Goal: Task Accomplishment & Management: Manage account settings

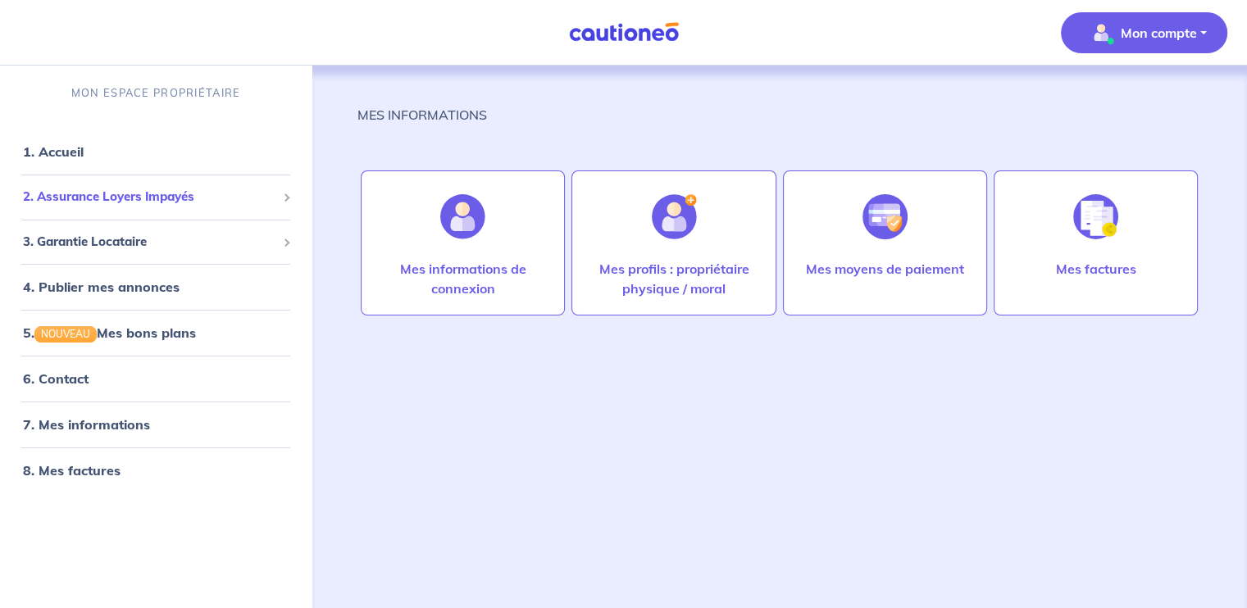
click at [98, 207] on div "2. Assurance Loyers Impayés" at bounding box center [156, 197] width 298 height 32
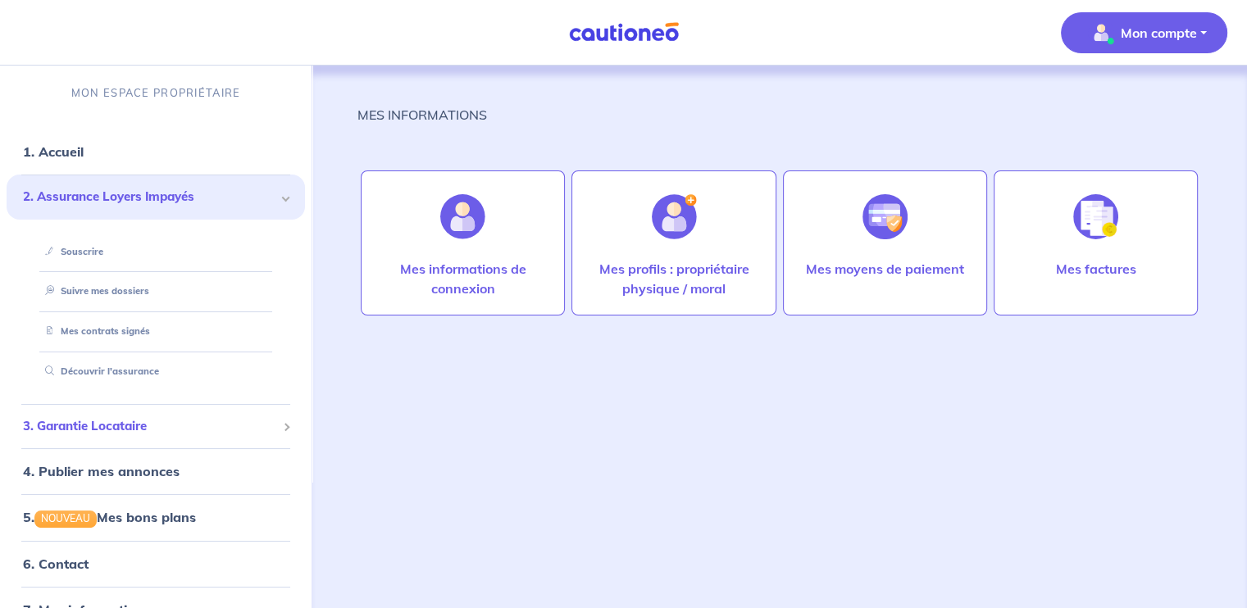
click at [104, 425] on span "3. Garantie Locataire" at bounding box center [149, 426] width 253 height 19
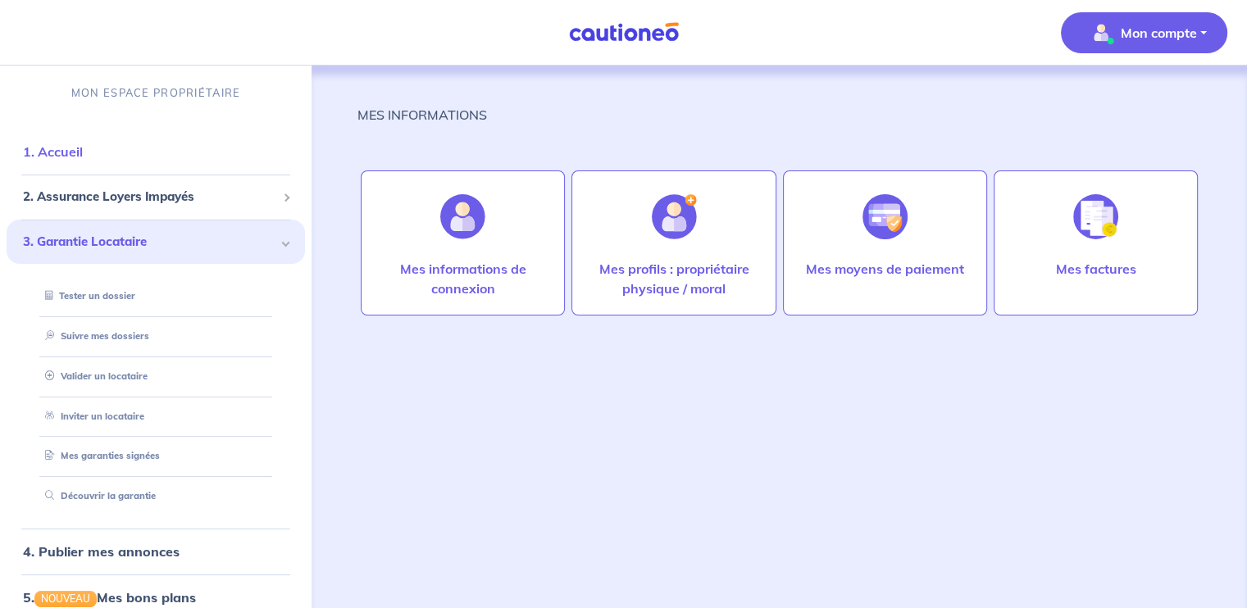
click at [83, 153] on link "1. Accueil" at bounding box center [53, 151] width 60 height 16
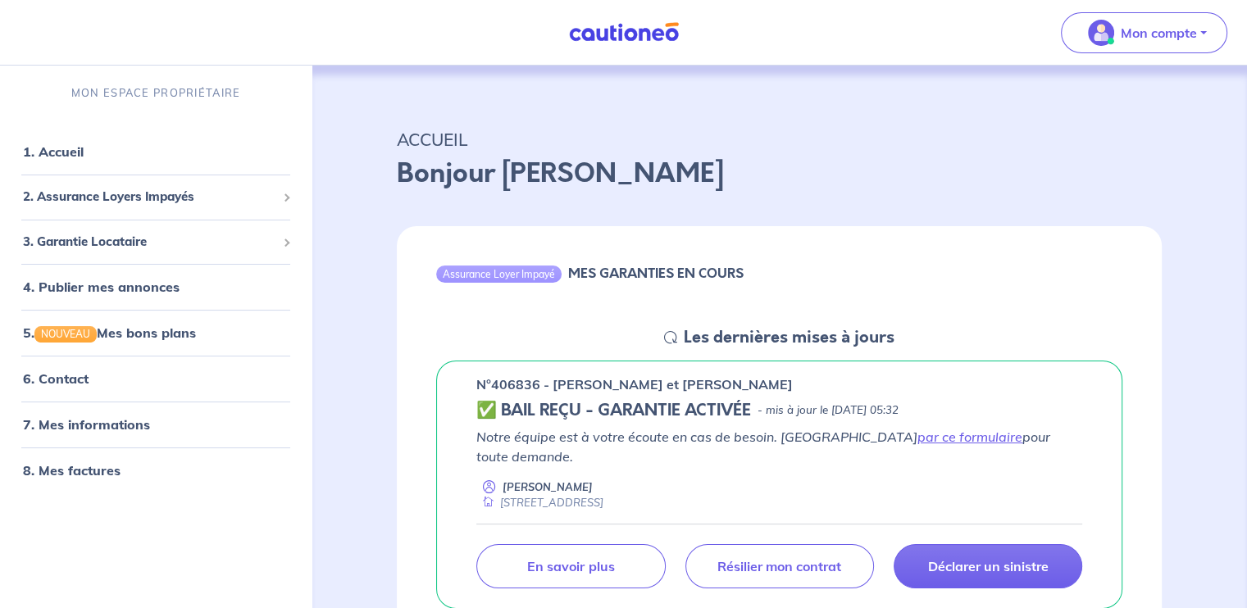
scroll to position [136, 0]
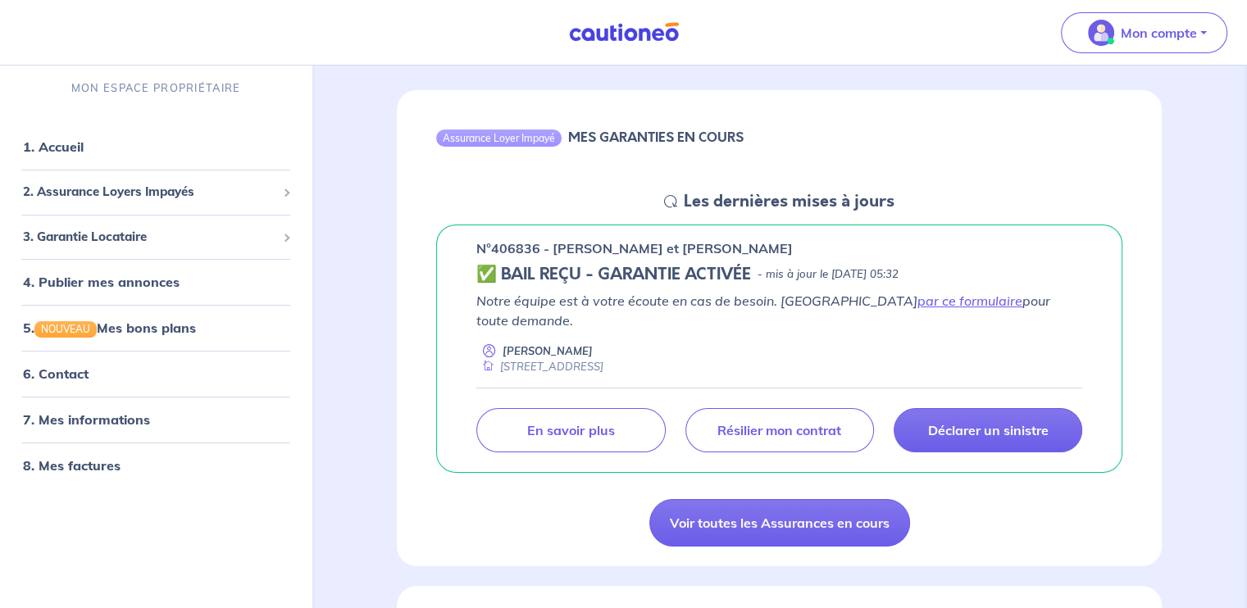
click at [1147, 52] on div "Mon compte" at bounding box center [1150, 32] width 193 height 67
click at [1157, 34] on p "Mon compte" at bounding box center [1159, 33] width 76 height 20
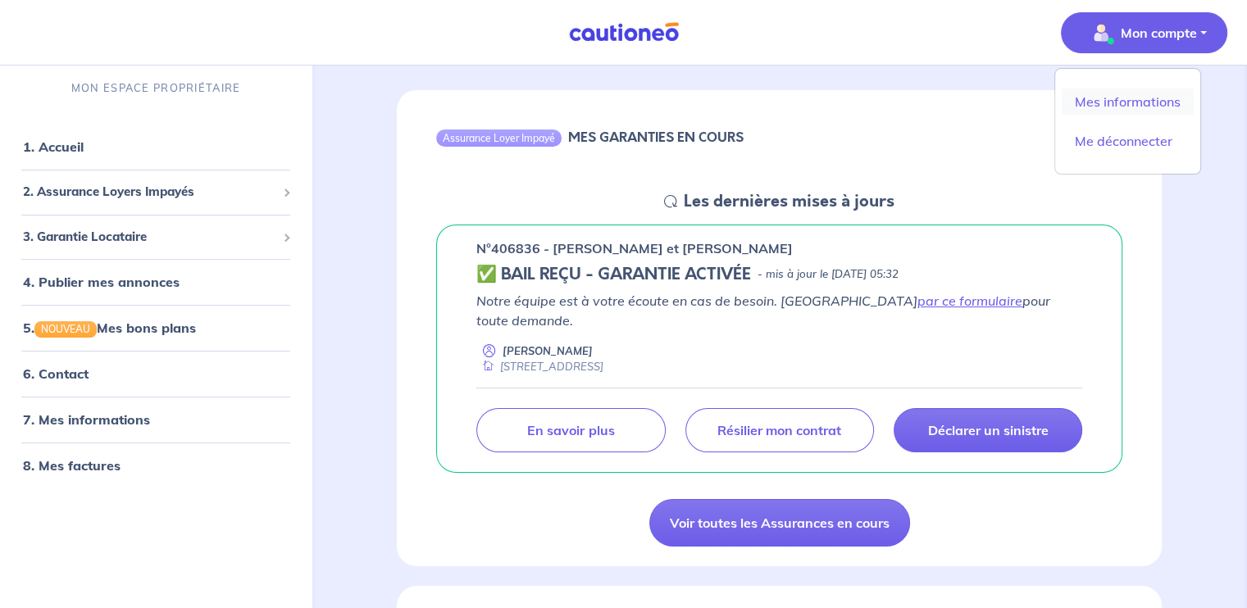
click at [1121, 101] on link "Mes informations" at bounding box center [1127, 102] width 132 height 26
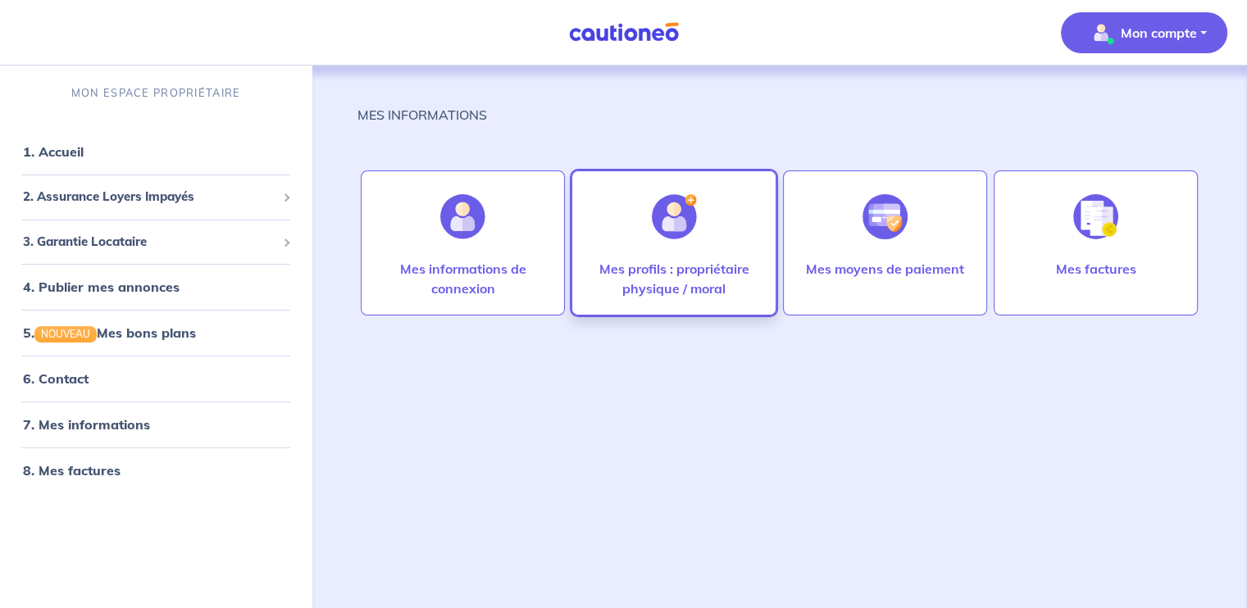
click at [691, 267] on p "Mes profils : propriétaire physique / moral" at bounding box center [674, 278] width 170 height 39
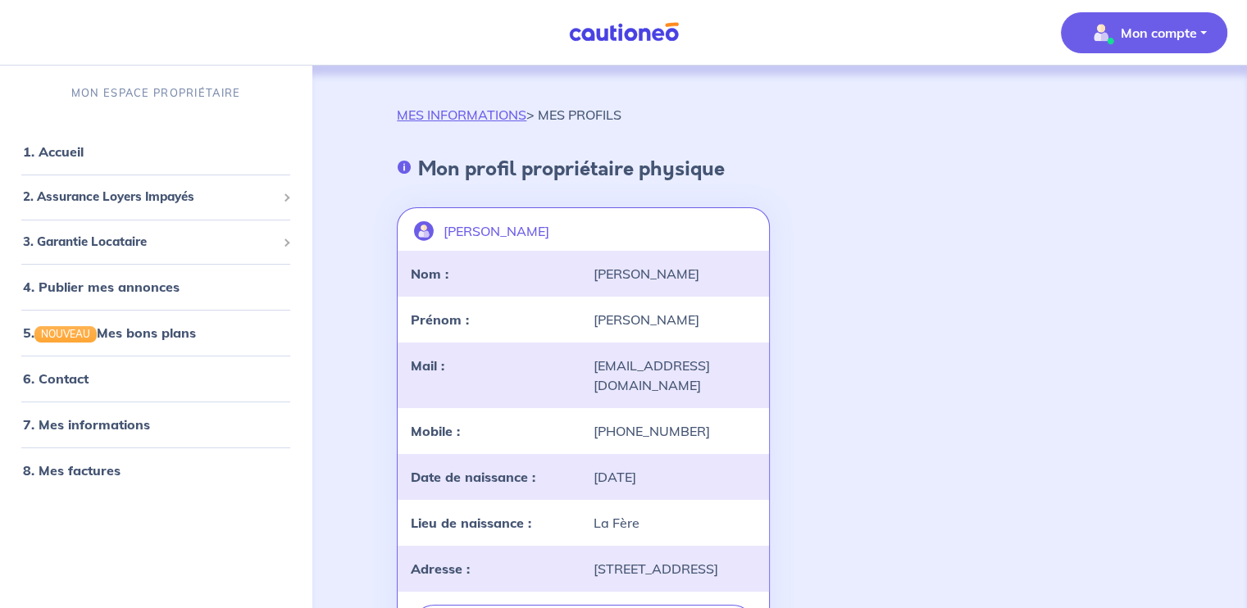
click at [1161, 25] on p "Mon compte" at bounding box center [1159, 33] width 76 height 20
click at [1125, 101] on link "Mes informations" at bounding box center [1127, 102] width 132 height 26
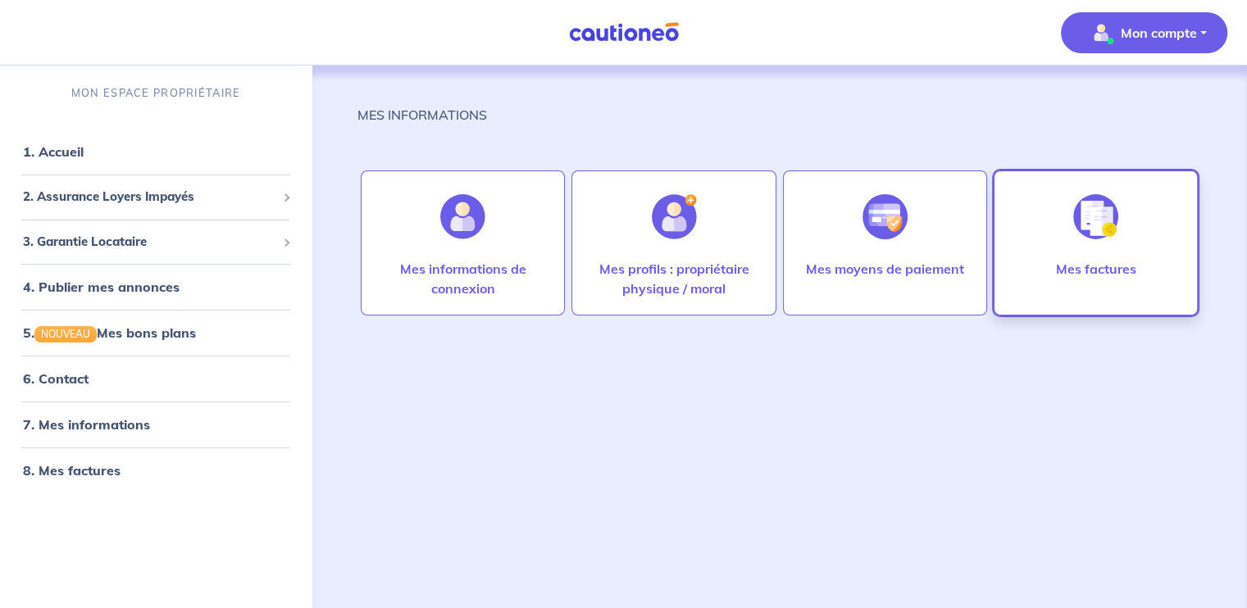
click at [1102, 251] on div at bounding box center [1095, 217] width 71 height 84
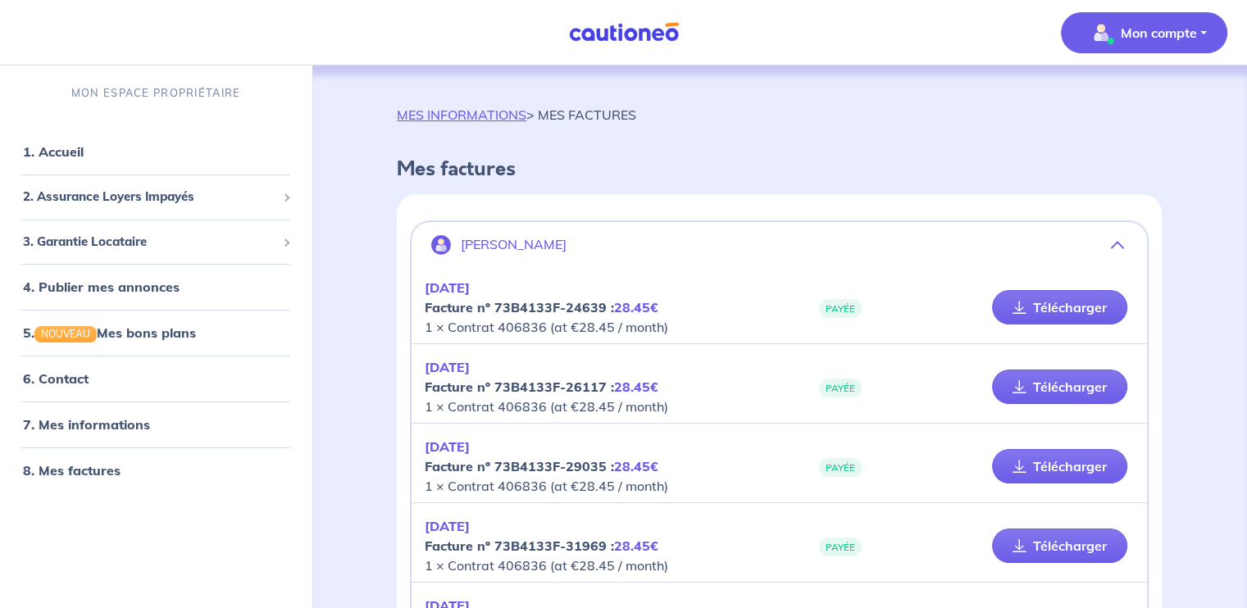
click at [1156, 26] on p "Mon compte" at bounding box center [1159, 33] width 76 height 20
click at [1134, 102] on link "Mes informations" at bounding box center [1127, 102] width 132 height 26
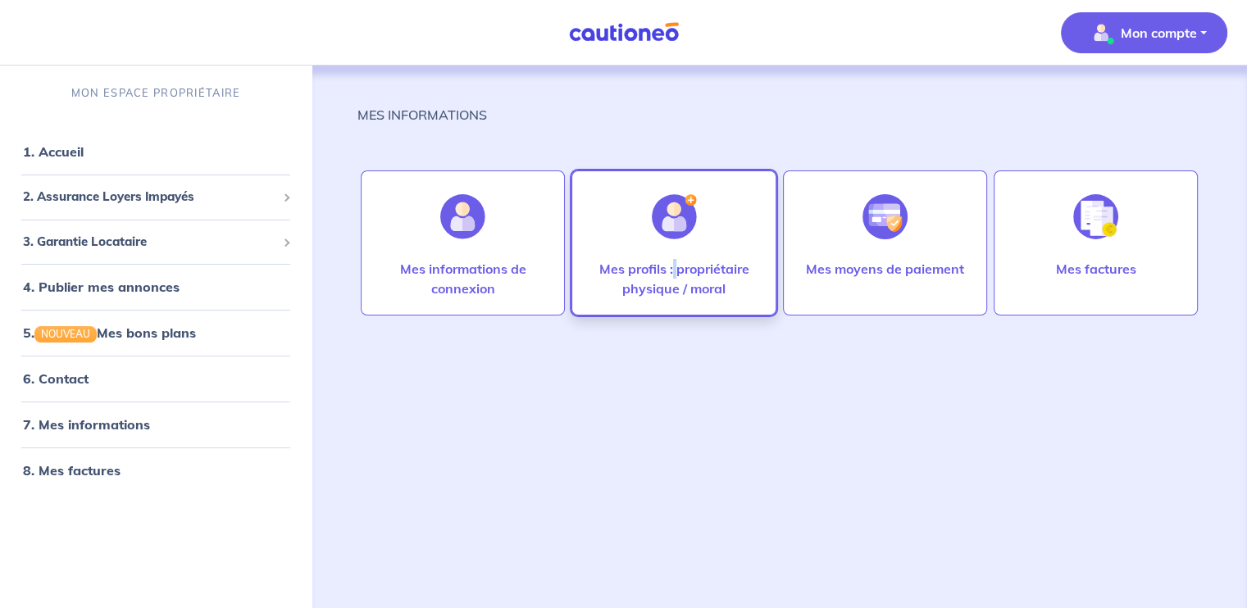
click at [675, 267] on p "Mes profils : propriétaire physique / moral" at bounding box center [674, 278] width 170 height 39
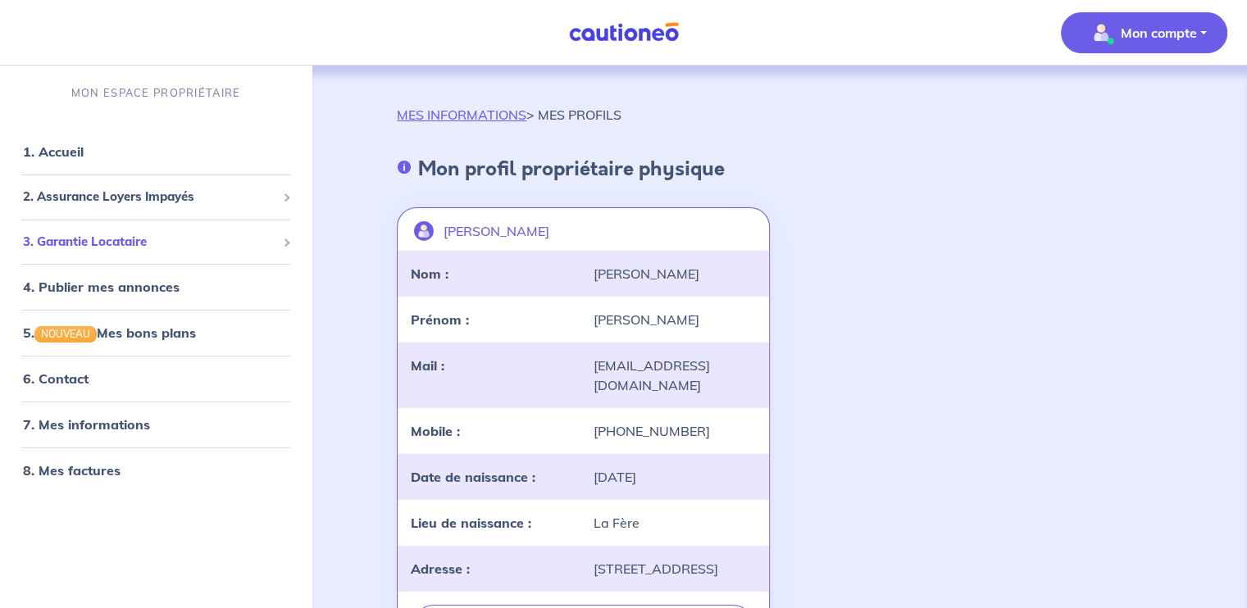
click at [128, 242] on span "3. Garantie Locataire" at bounding box center [149, 242] width 253 height 19
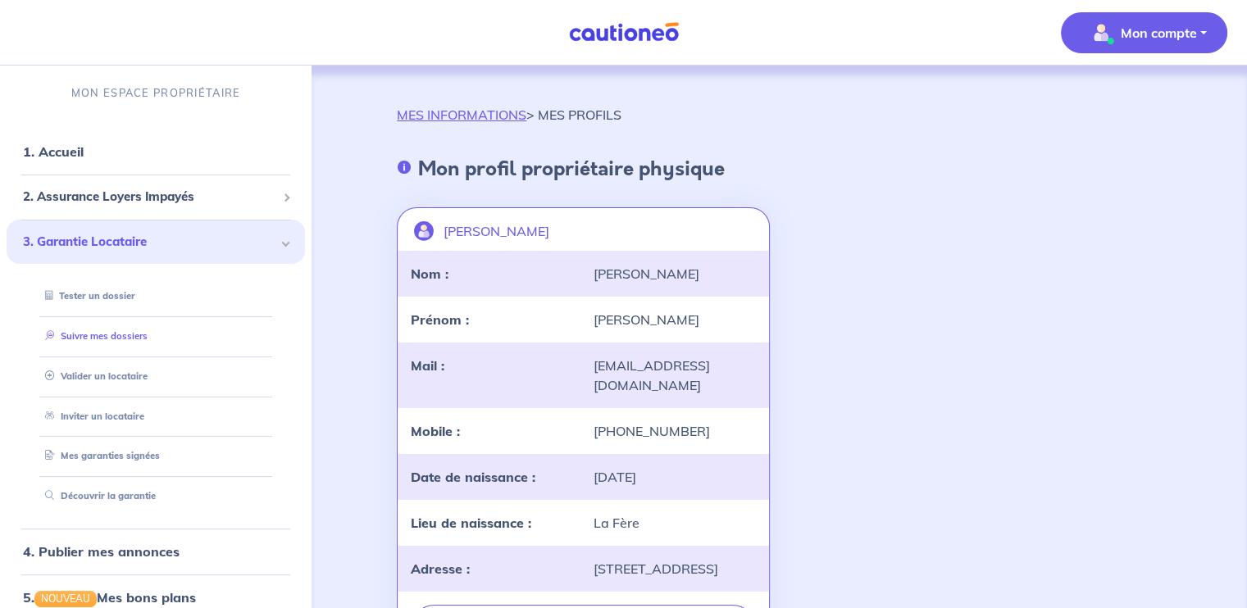
click at [122, 338] on link "Suivre mes dossiers" at bounding box center [93, 335] width 109 height 11
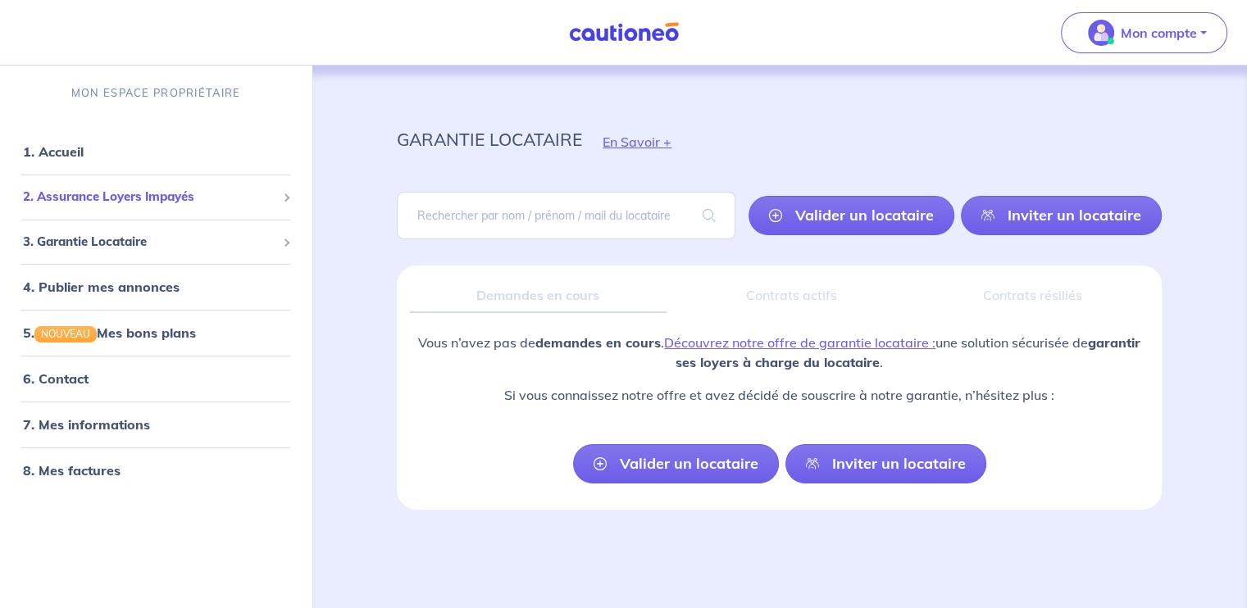
click at [72, 206] on div "2. Assurance Loyers Impayés" at bounding box center [156, 197] width 298 height 32
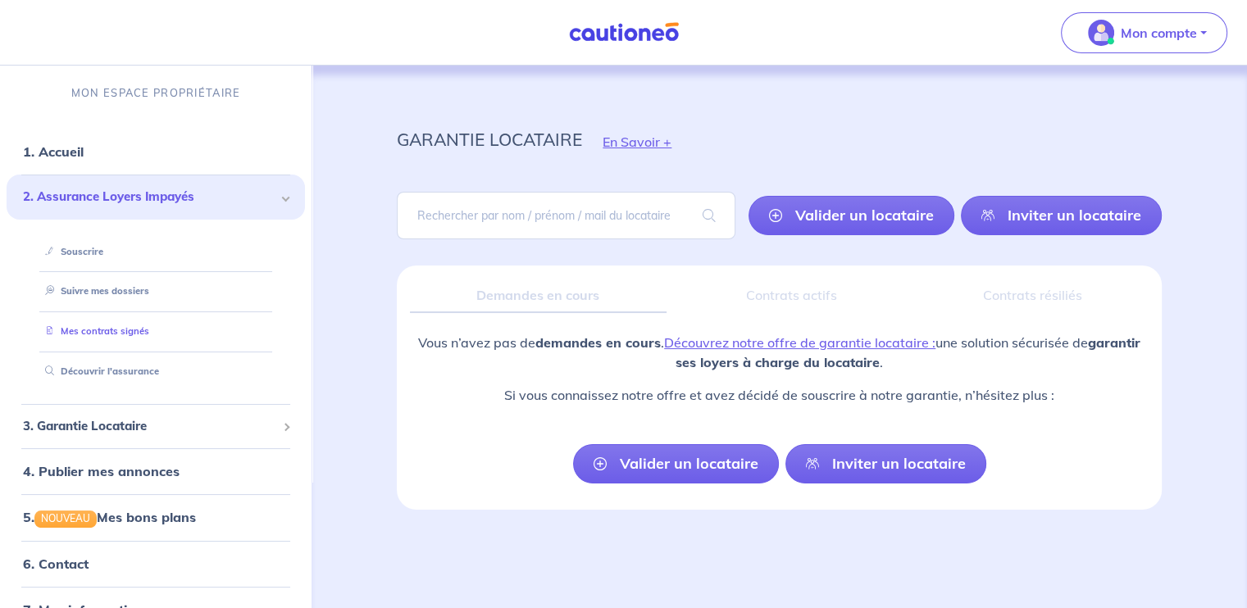
click at [104, 332] on link "Mes contrats signés" at bounding box center [94, 330] width 111 height 11
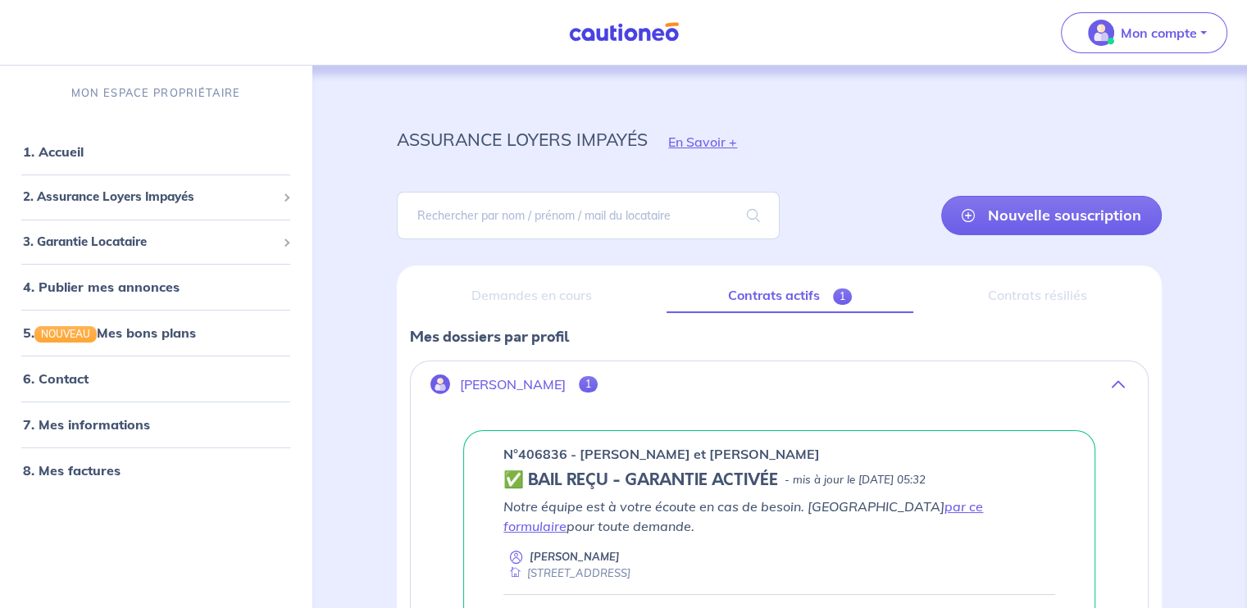
scroll to position [200, 0]
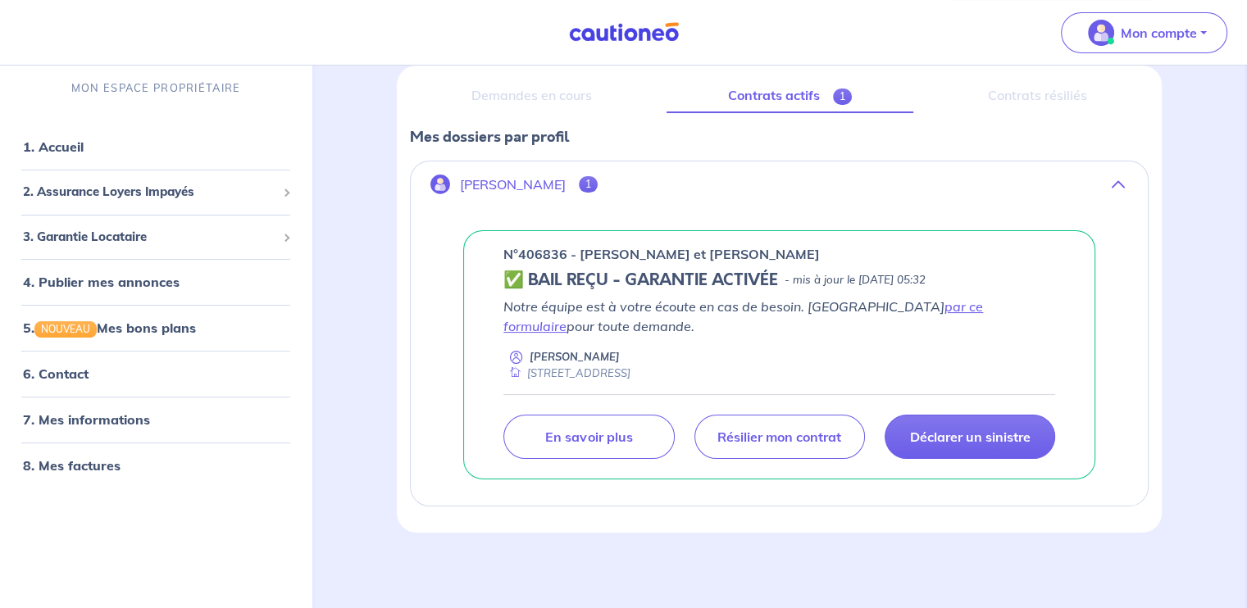
click at [580, 186] on span "1" at bounding box center [588, 184] width 19 height 16
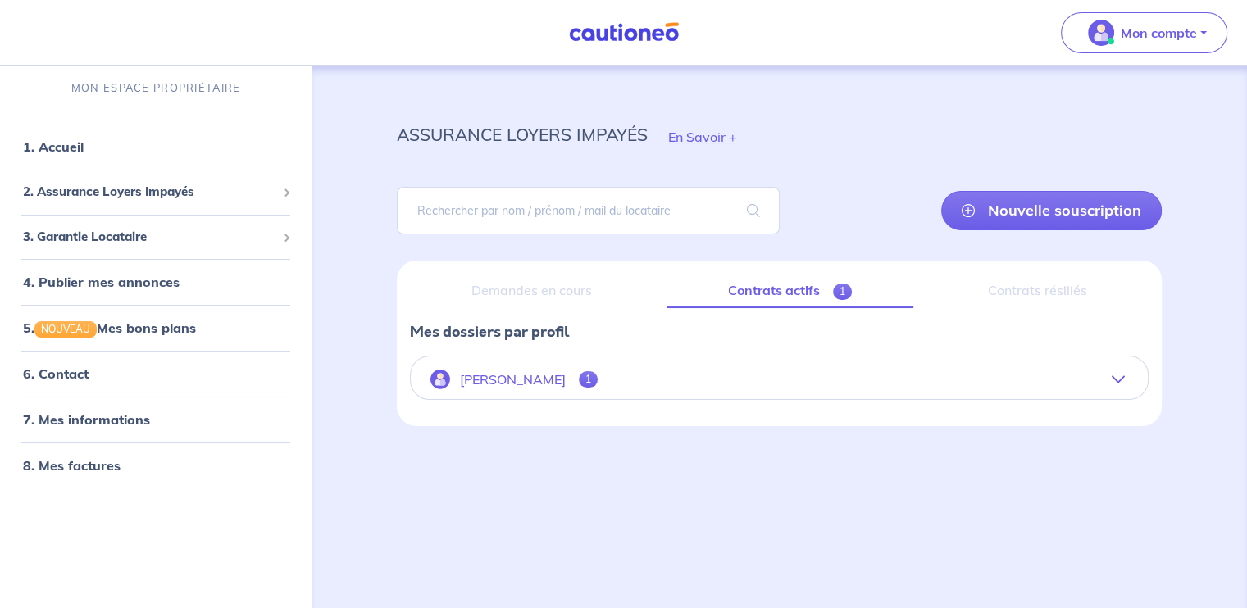
scroll to position [4, 0]
click at [844, 305] on link "Contrats actifs 1" at bounding box center [789, 292] width 247 height 34
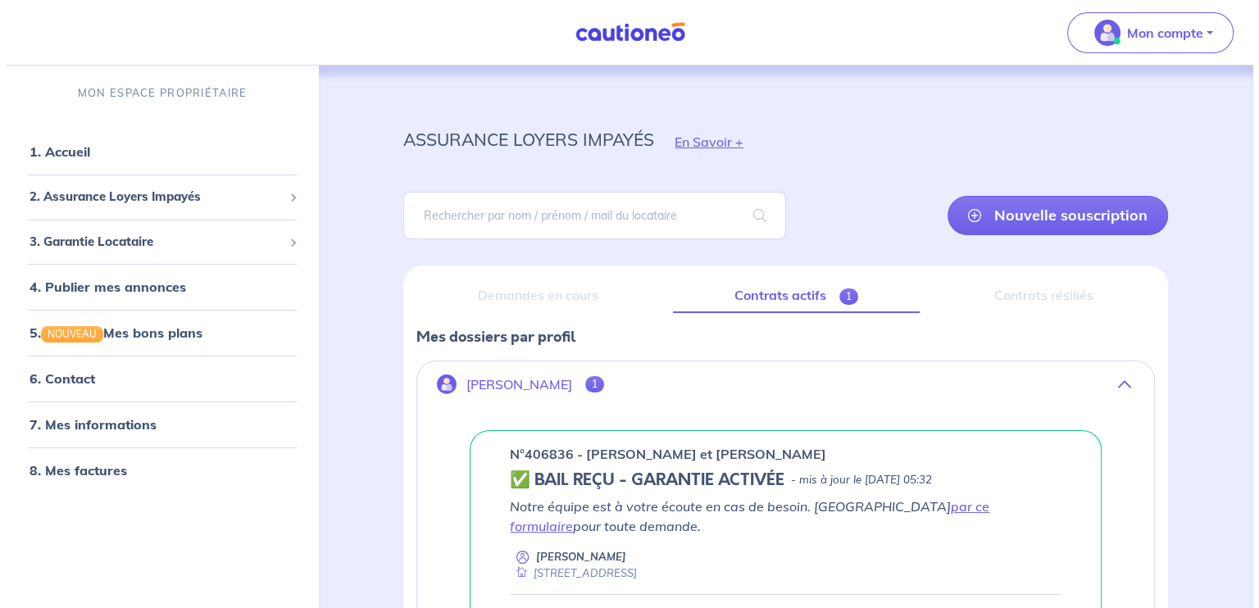
scroll to position [200, 0]
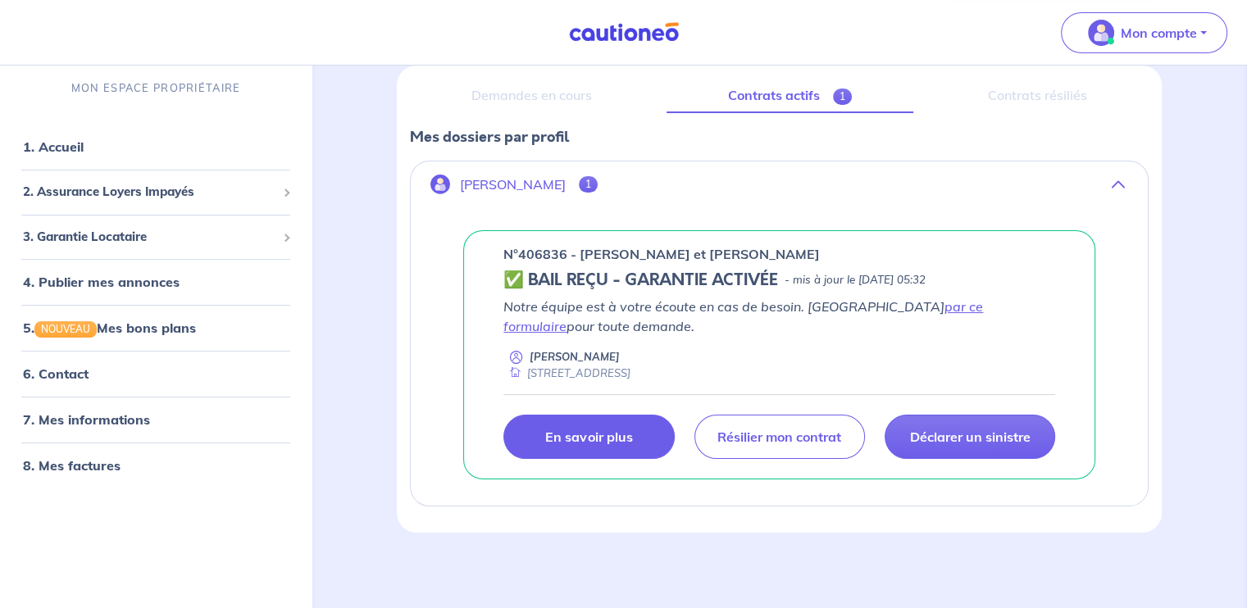
click at [636, 424] on link "En savoir plus" at bounding box center [588, 437] width 170 height 44
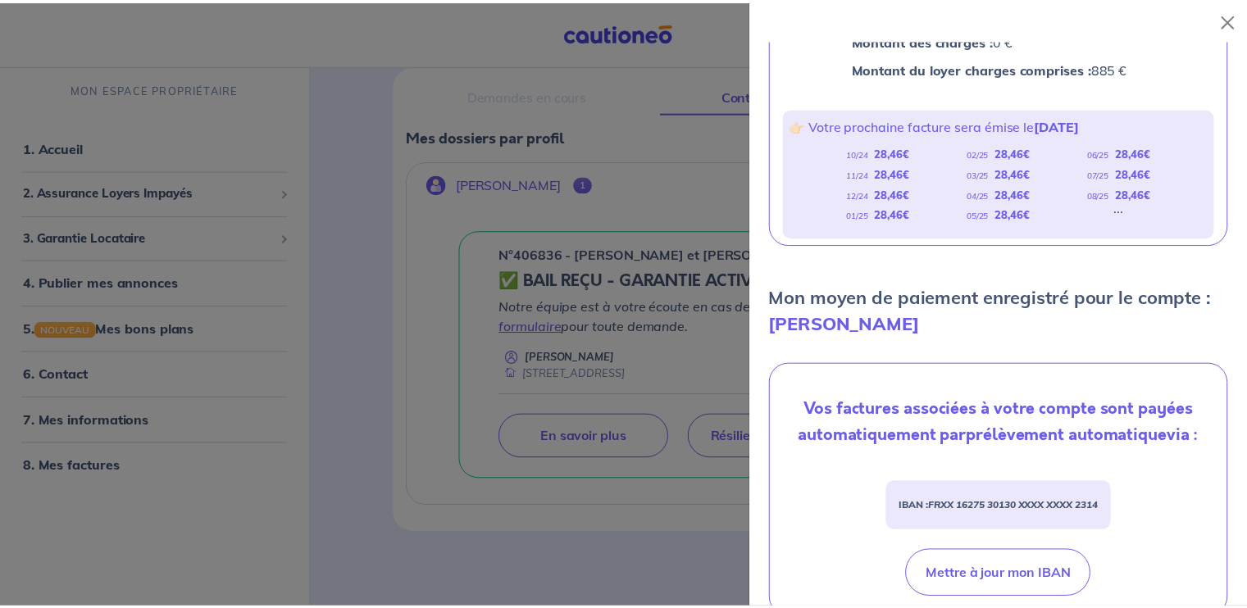
scroll to position [0, 0]
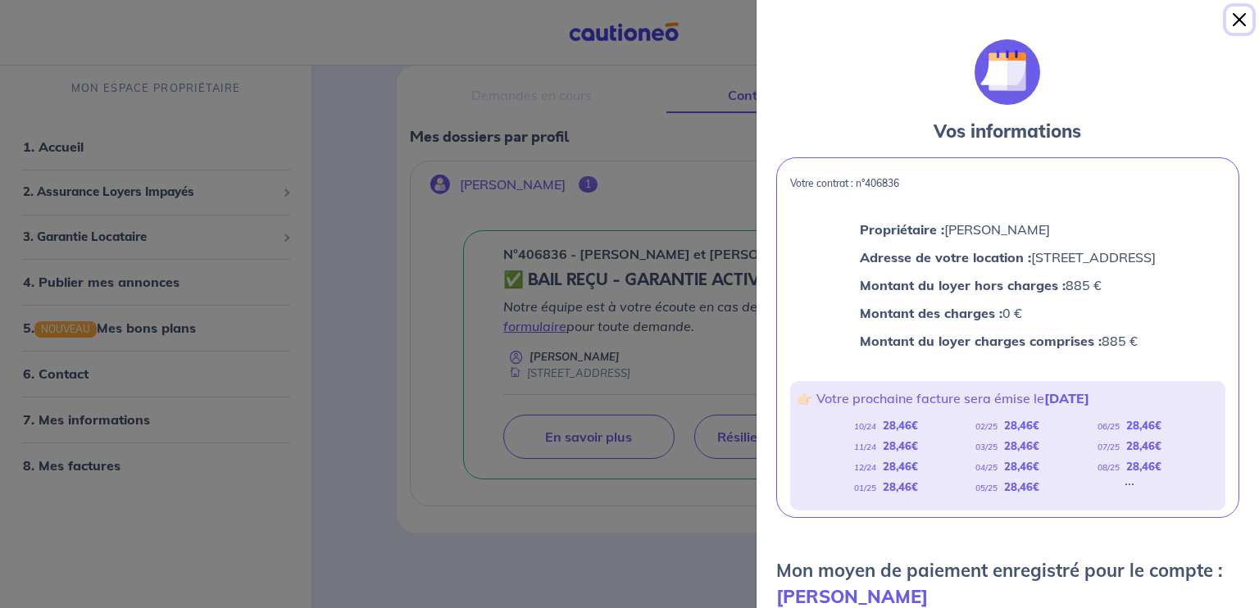
click at [1246, 20] on button "Close" at bounding box center [1239, 20] width 26 height 26
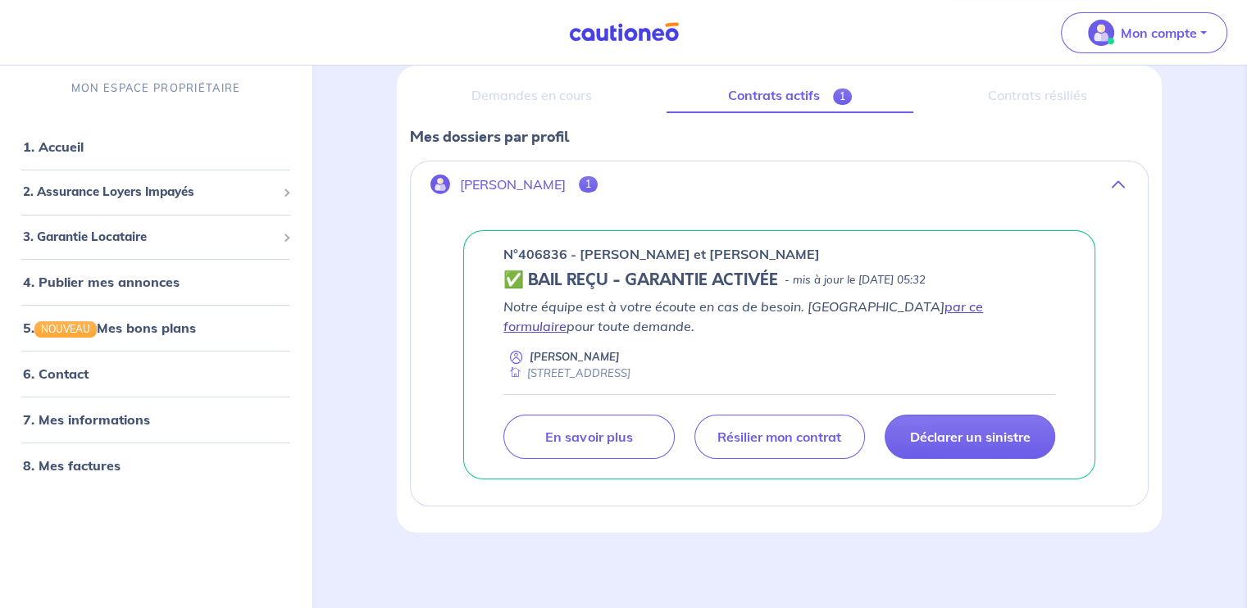
click at [908, 304] on link "par ce formulaire" at bounding box center [743, 316] width 480 height 36
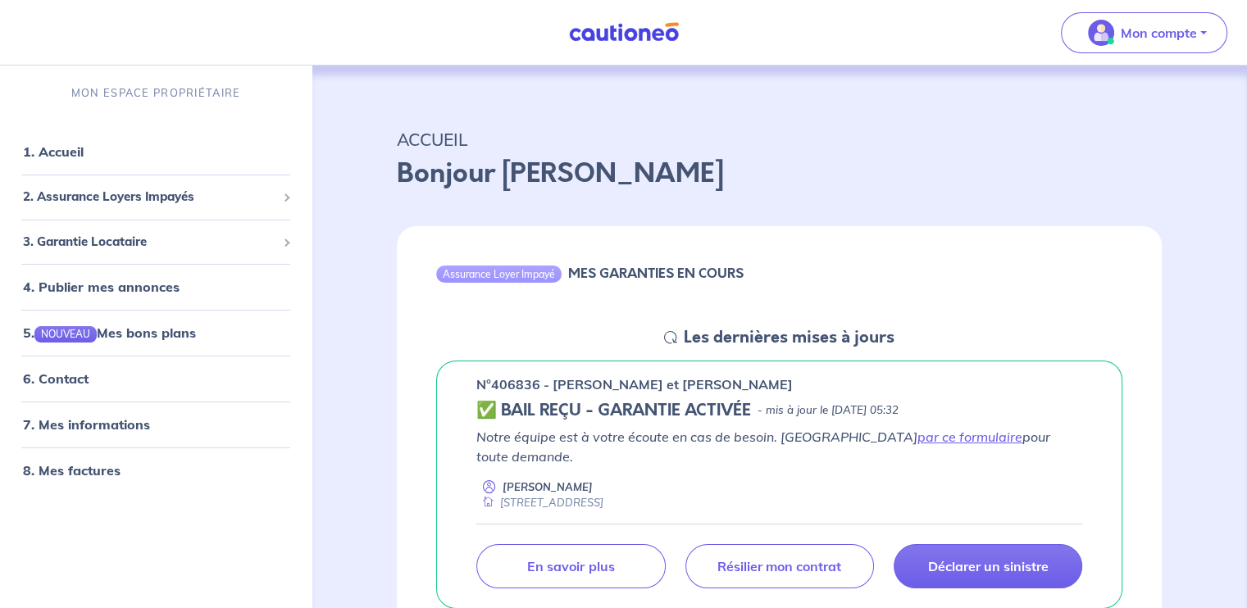
scroll to position [136, 0]
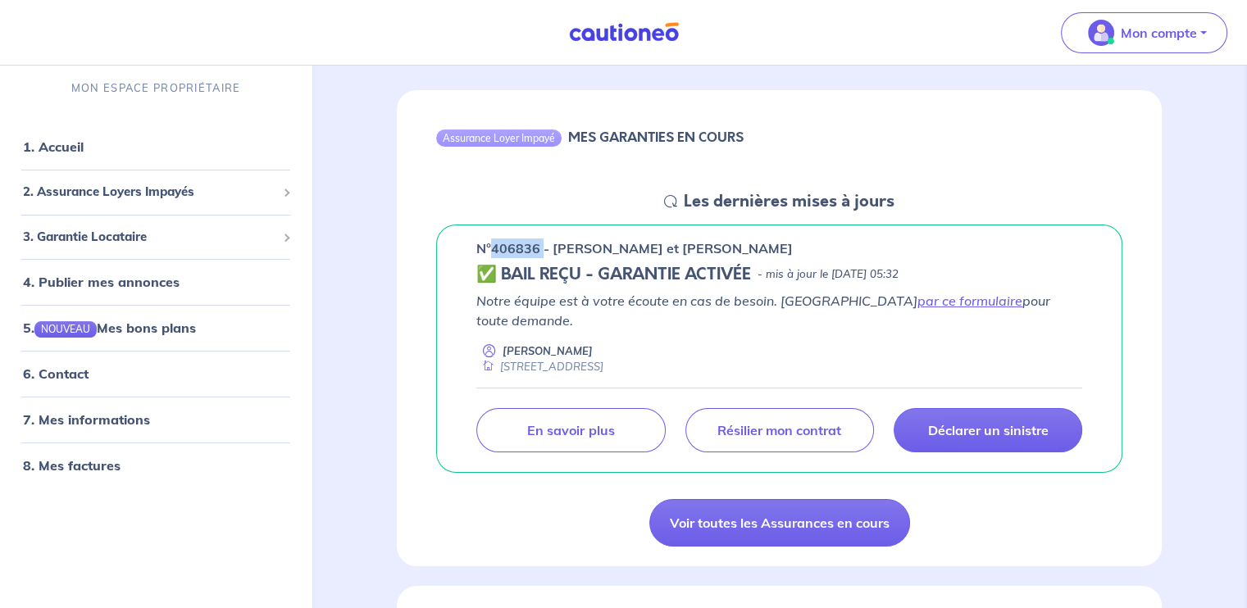
drag, startPoint x: 541, startPoint y: 248, endPoint x: 494, endPoint y: 248, distance: 46.7
click at [494, 246] on p "n°406836 - [PERSON_NAME] et [PERSON_NAME]" at bounding box center [634, 249] width 316 height 20
copy p "406836"
drag, startPoint x: 670, startPoint y: 168, endPoint x: 834, endPoint y: 120, distance: 171.5
click at [802, 134] on div "Assurance Loyer Impayé MES GARANTIES EN COURS" at bounding box center [779, 140] width 765 height 101
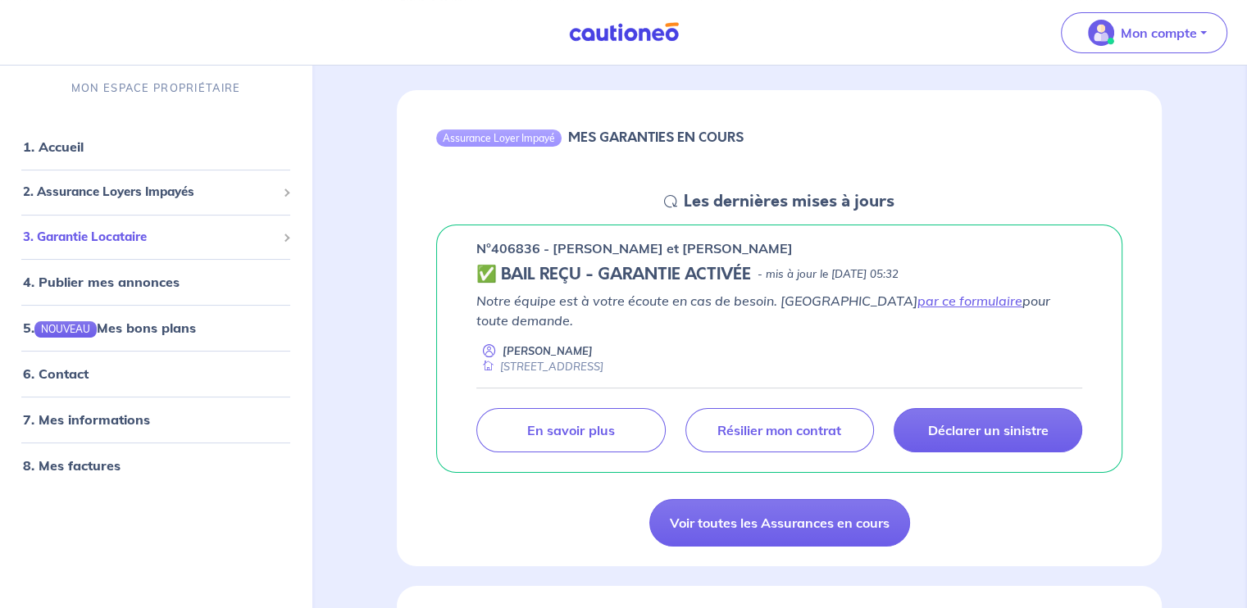
click at [136, 234] on span "3. Garantie Locataire" at bounding box center [149, 237] width 253 height 19
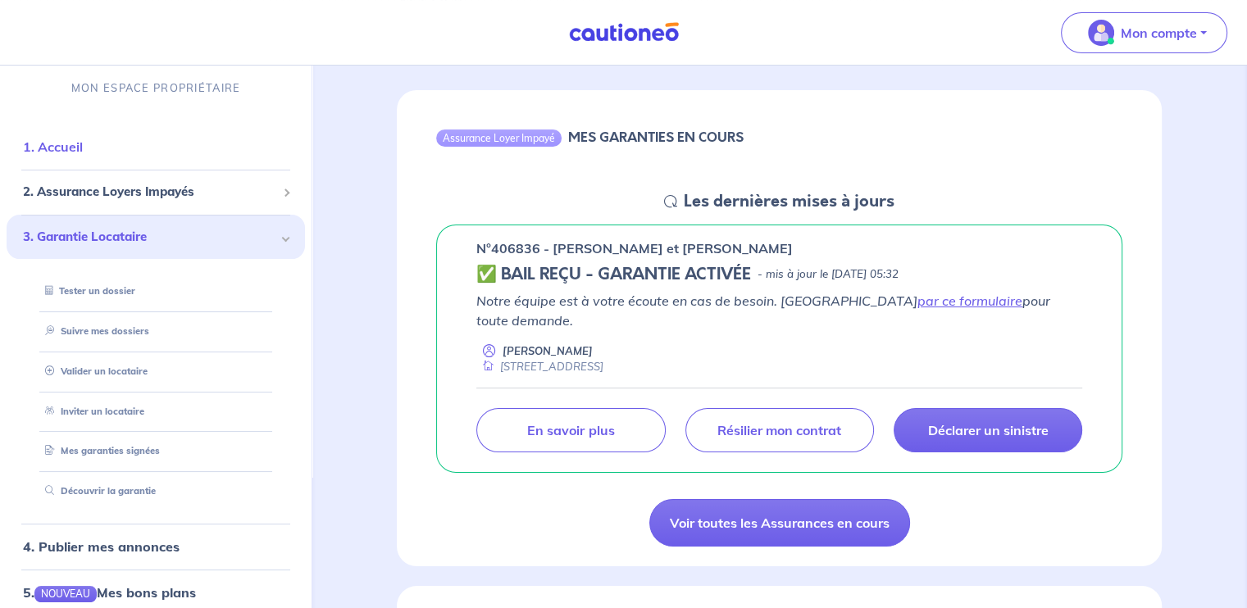
click at [60, 155] on link "1. Accueil" at bounding box center [53, 147] width 60 height 16
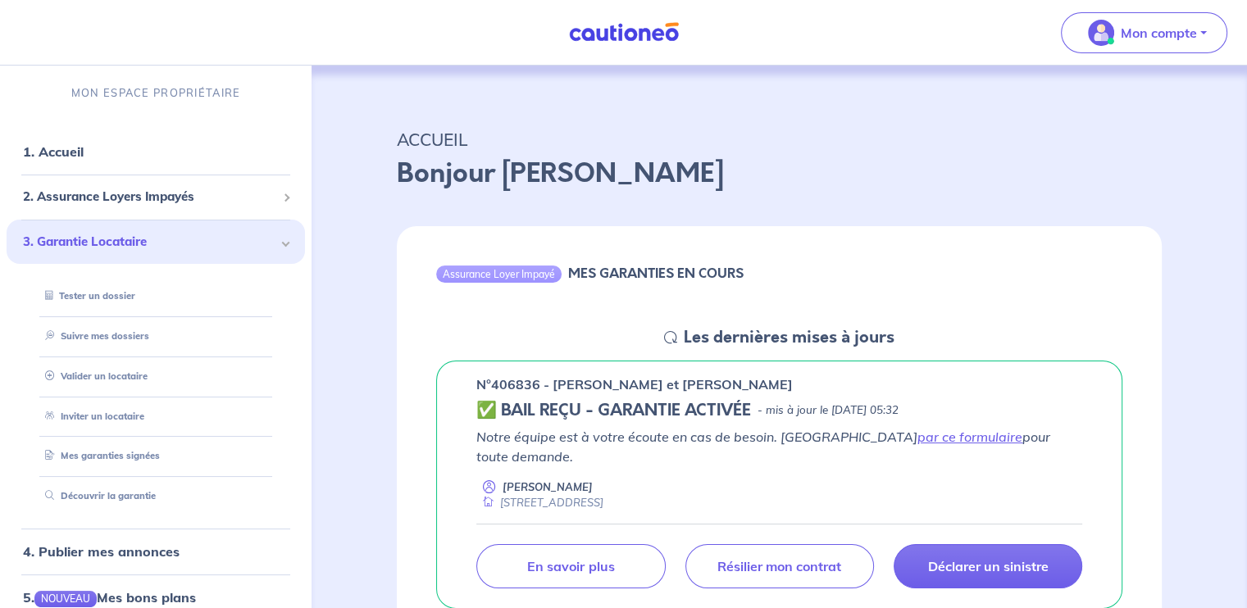
scroll to position [273, 0]
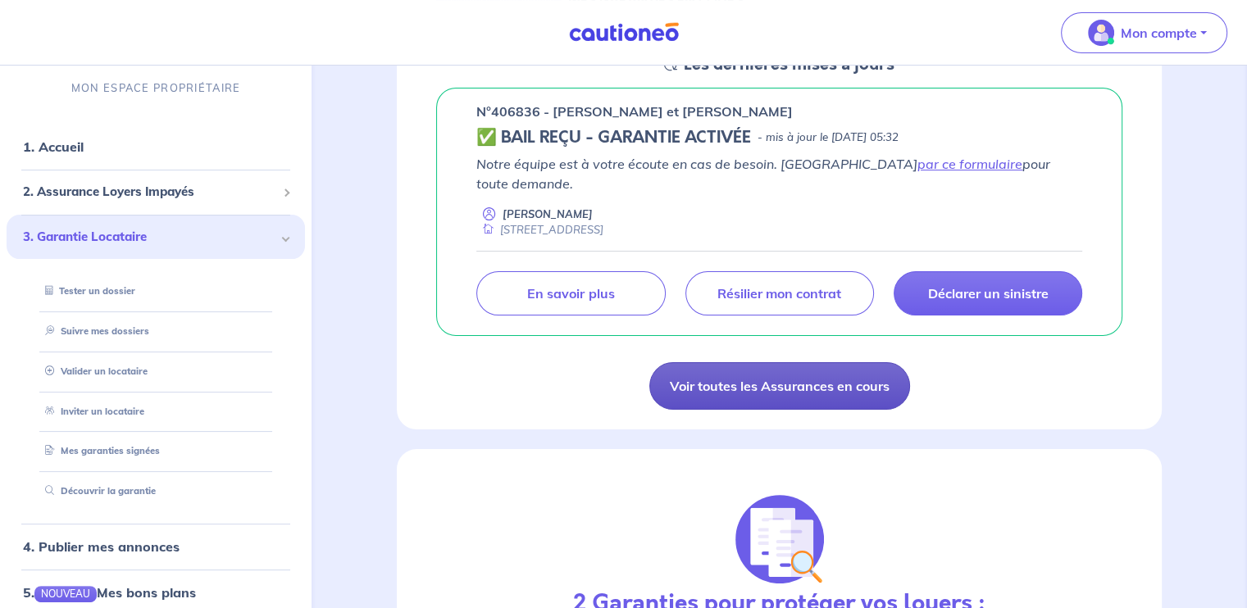
click at [789, 366] on link "Voir toutes les Assurances en cours" at bounding box center [779, 386] width 261 height 48
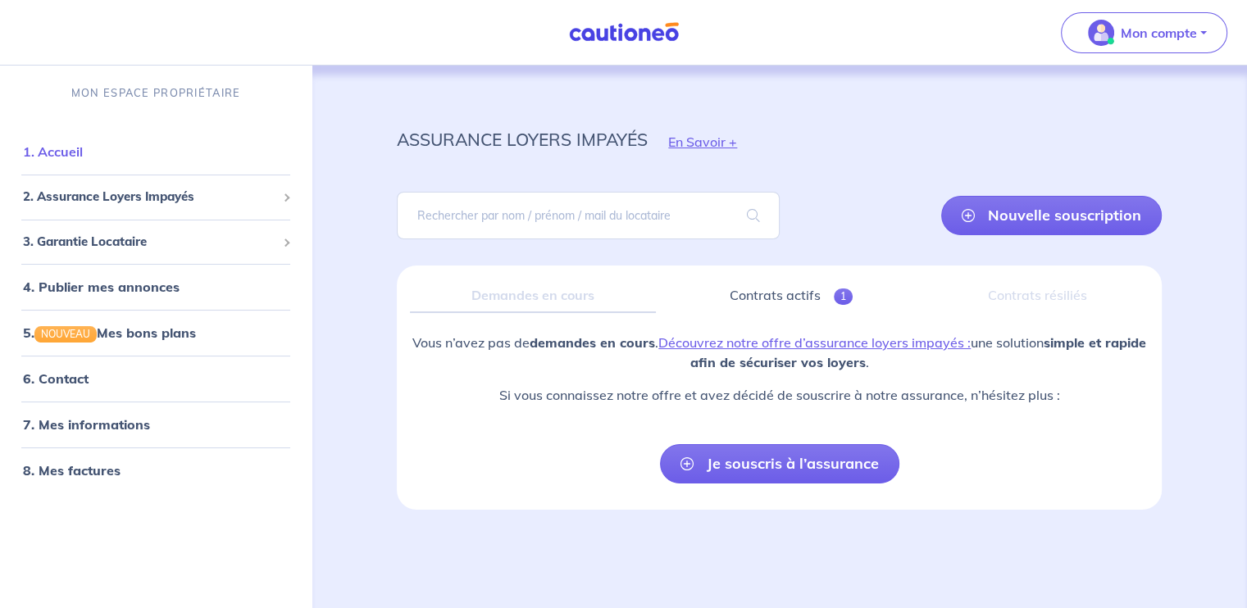
click at [83, 160] on link "1. Accueil" at bounding box center [53, 151] width 60 height 16
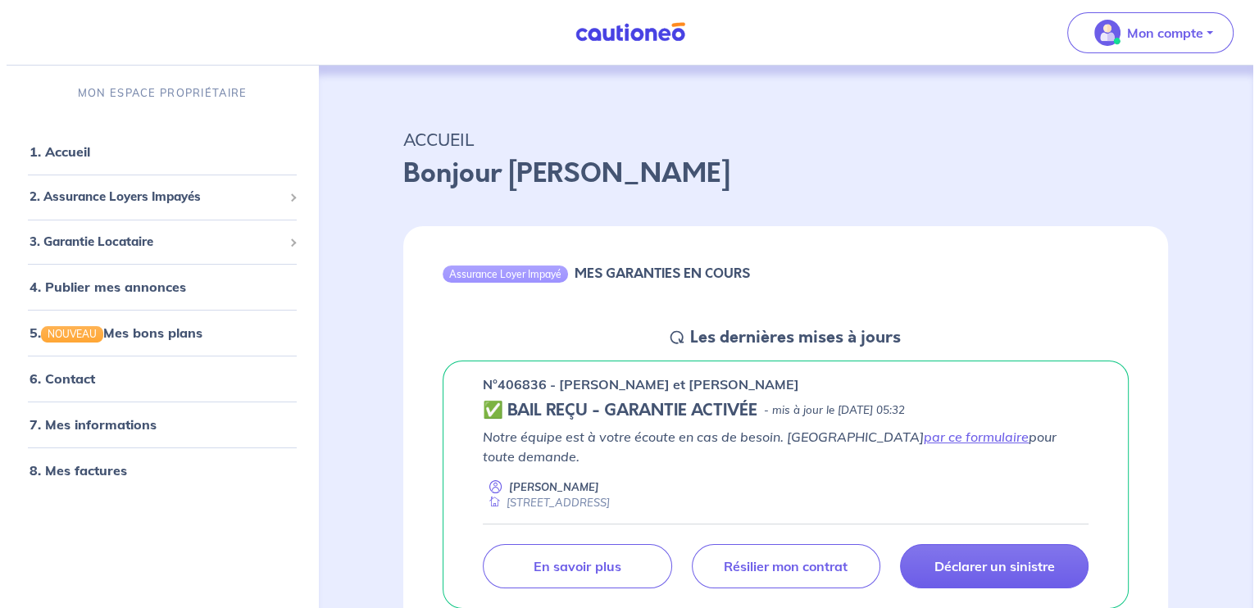
scroll to position [136, 0]
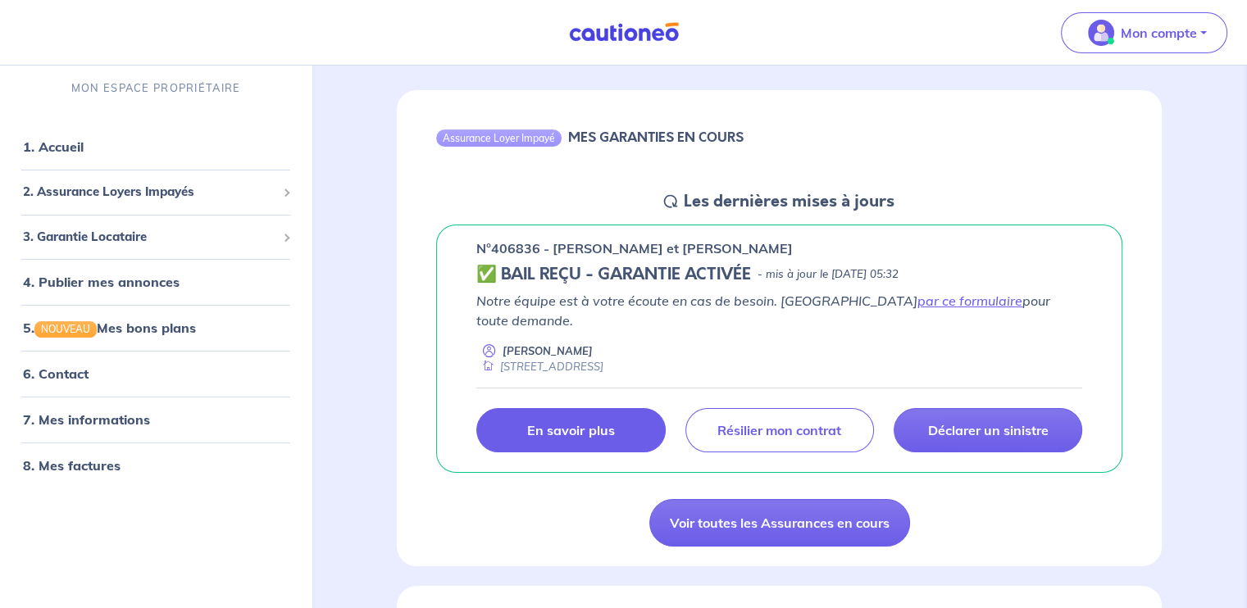
click at [560, 422] on p "En savoir plus" at bounding box center [570, 430] width 87 height 16
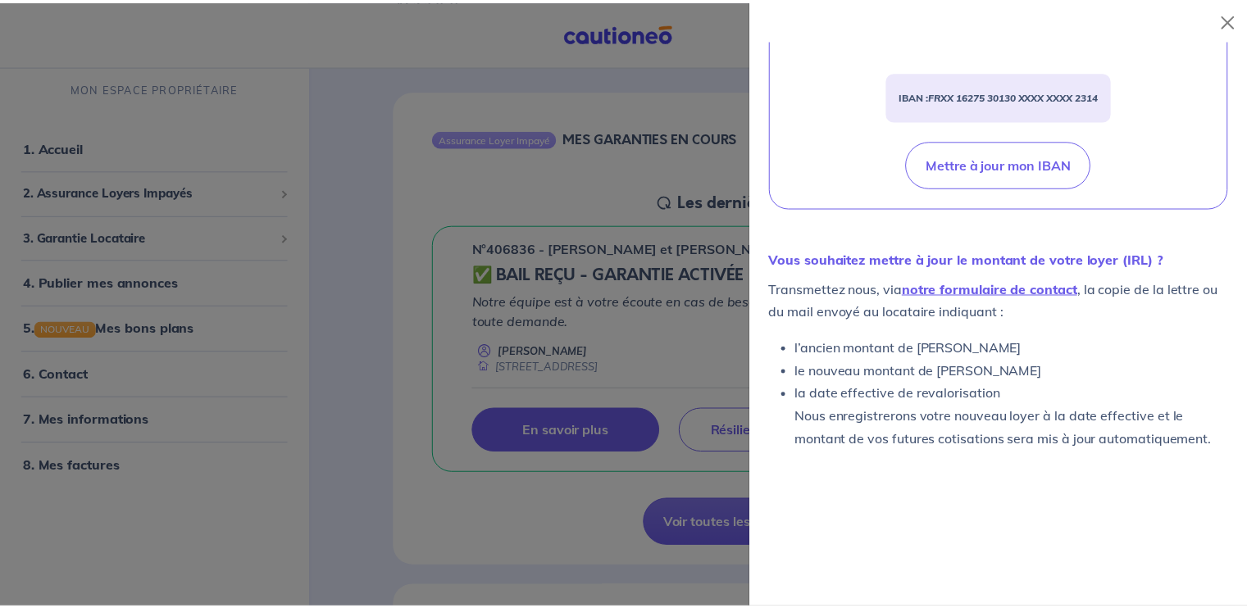
scroll to position [0, 0]
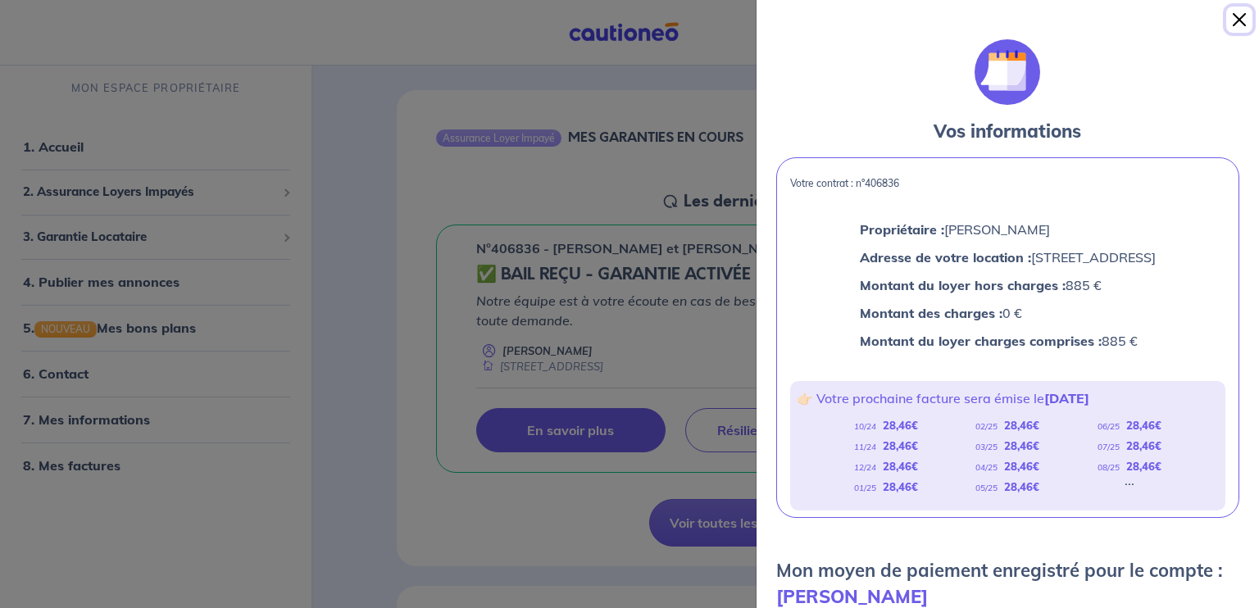
click at [1230, 20] on button "Close" at bounding box center [1239, 20] width 26 height 26
